Goal: Transaction & Acquisition: Purchase product/service

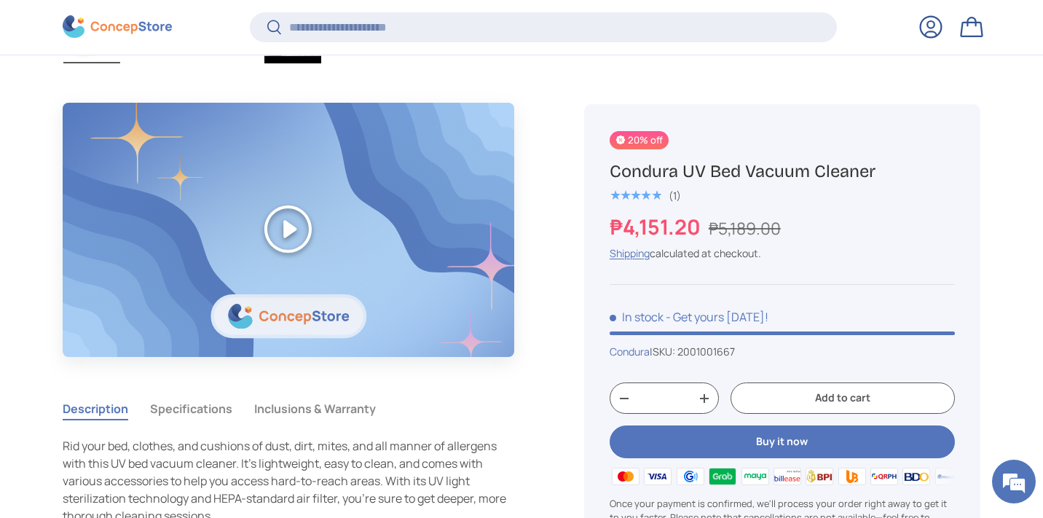
scroll to position [1075, 0]
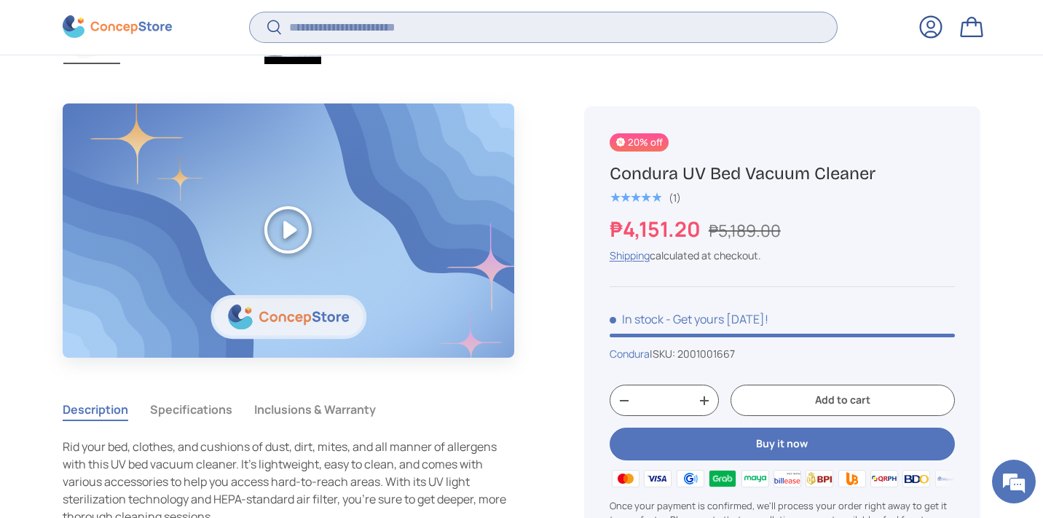
click at [397, 32] on input "Search" at bounding box center [543, 27] width 587 height 30
type input "*********"
click at [250, 12] on button "Search" at bounding box center [266, 29] width 33 height 34
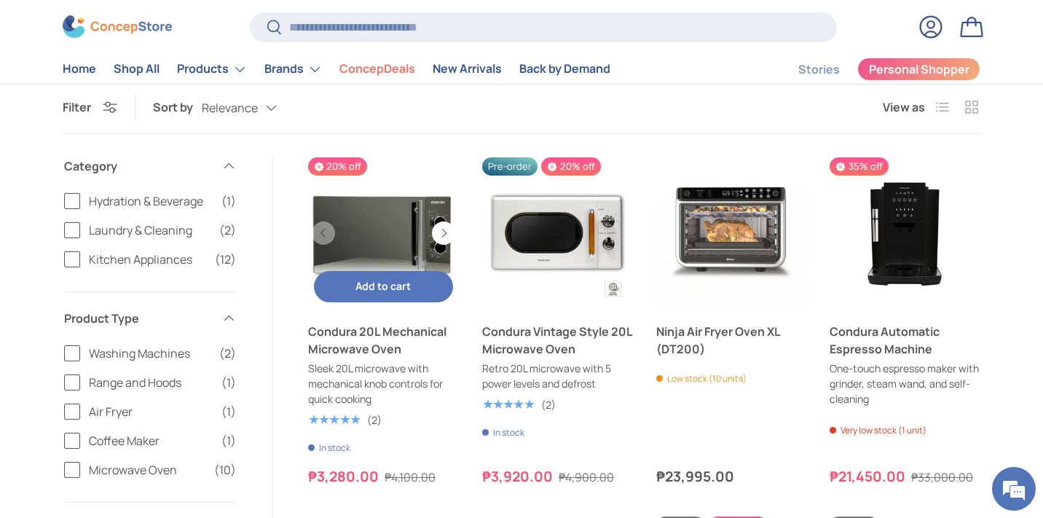
scroll to position [171, 0]
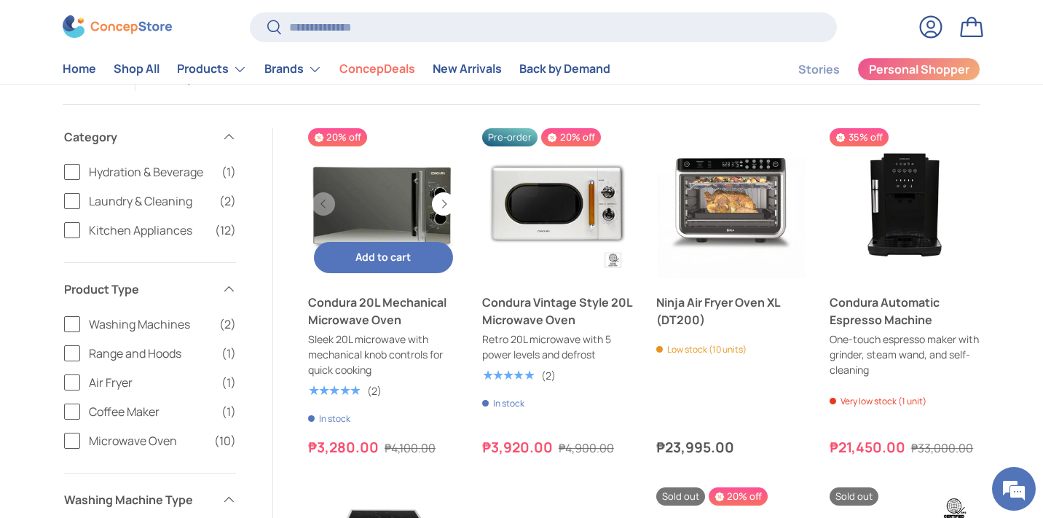
click at [373, 253] on span "Add to cart" at bounding box center [382, 257] width 55 height 14
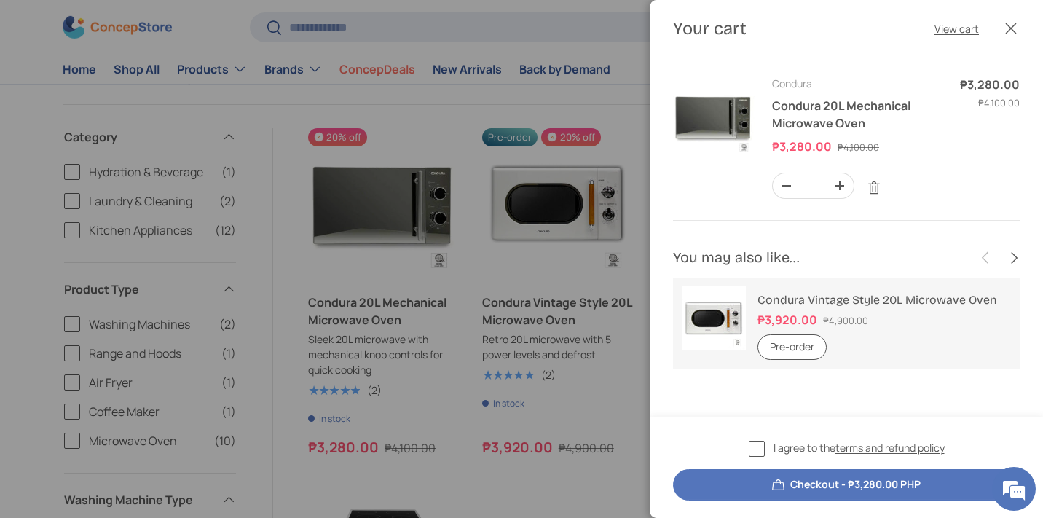
click at [273, 115] on div at bounding box center [521, 259] width 1043 height 518
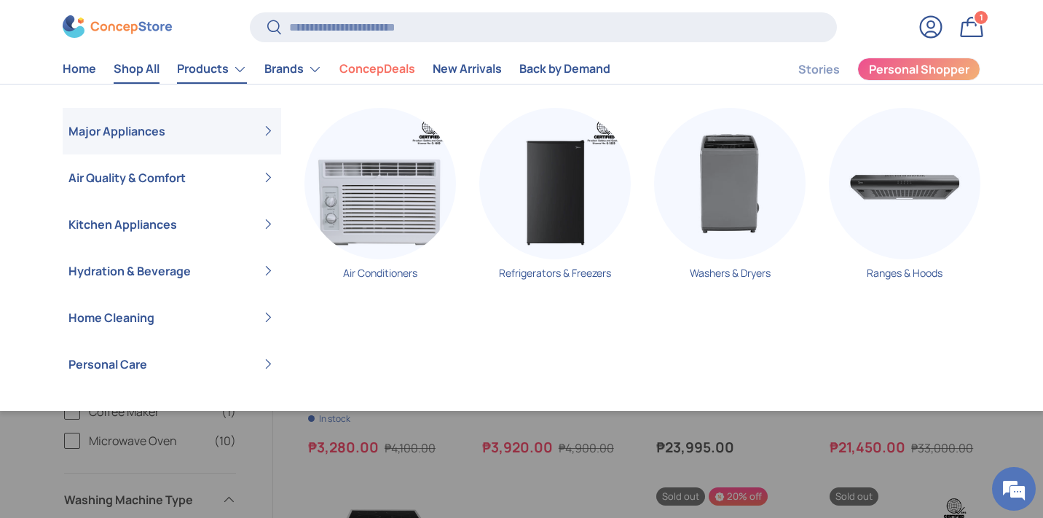
click at [143, 69] on link "Shop All" at bounding box center [137, 69] width 46 height 28
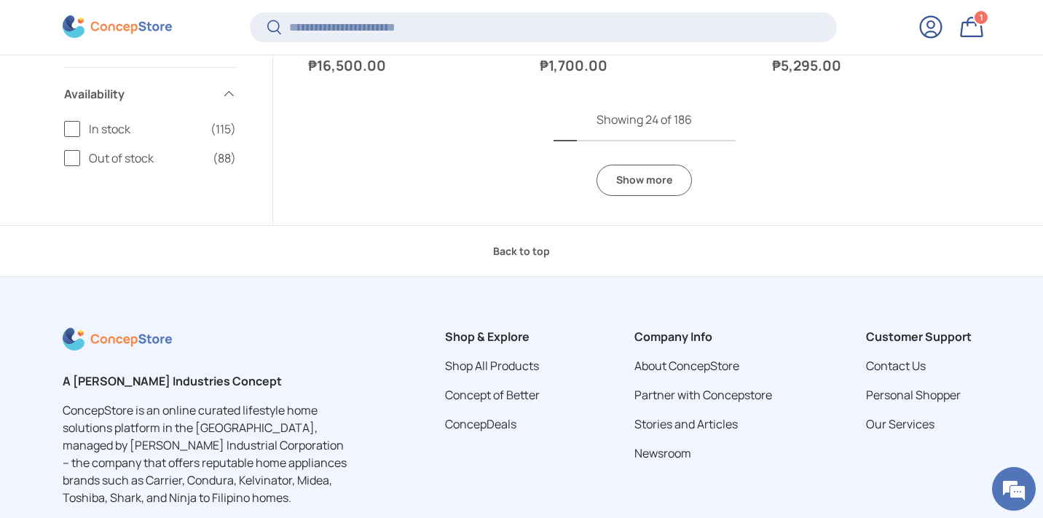
scroll to position [3497, 0]
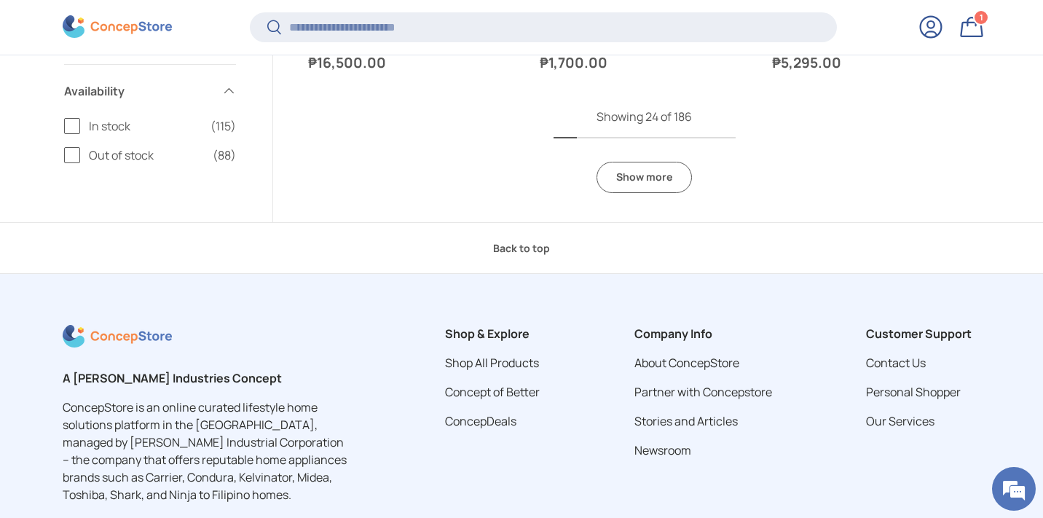
click at [109, 119] on span "In stock" at bounding box center [145, 125] width 113 height 17
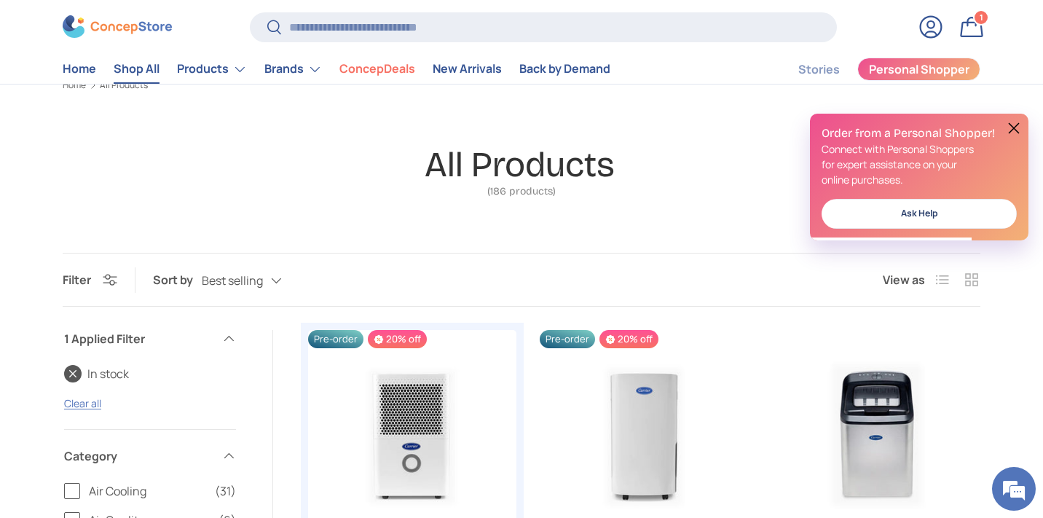
scroll to position [50, 0]
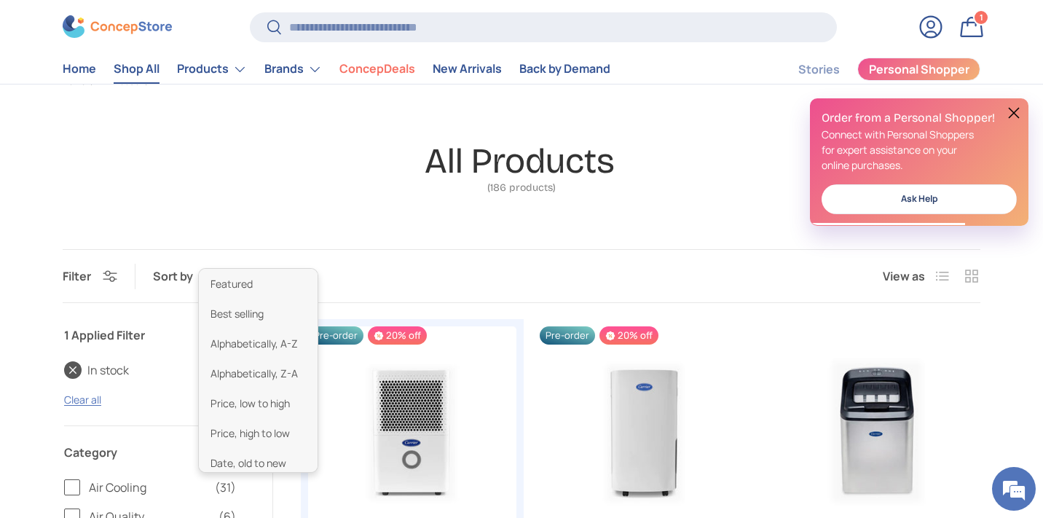
click at [234, 276] on div "Best selling Featured Best selling Alphabetically, A-Z Alphabetically, Z-A Pric…" at bounding box center [256, 276] width 109 height 25
click at [267, 408] on li "Price, low to high" at bounding box center [258, 403] width 119 height 30
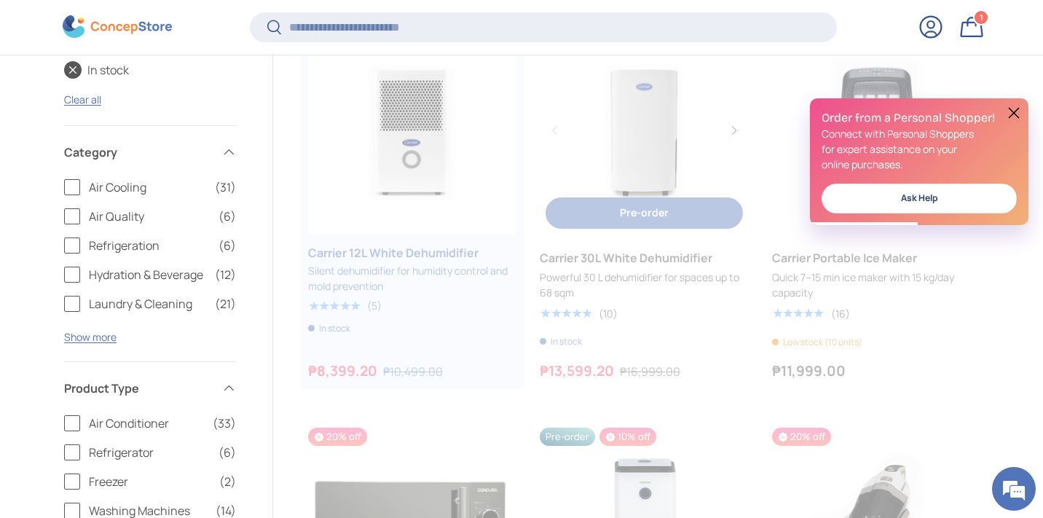
scroll to position [351, 0]
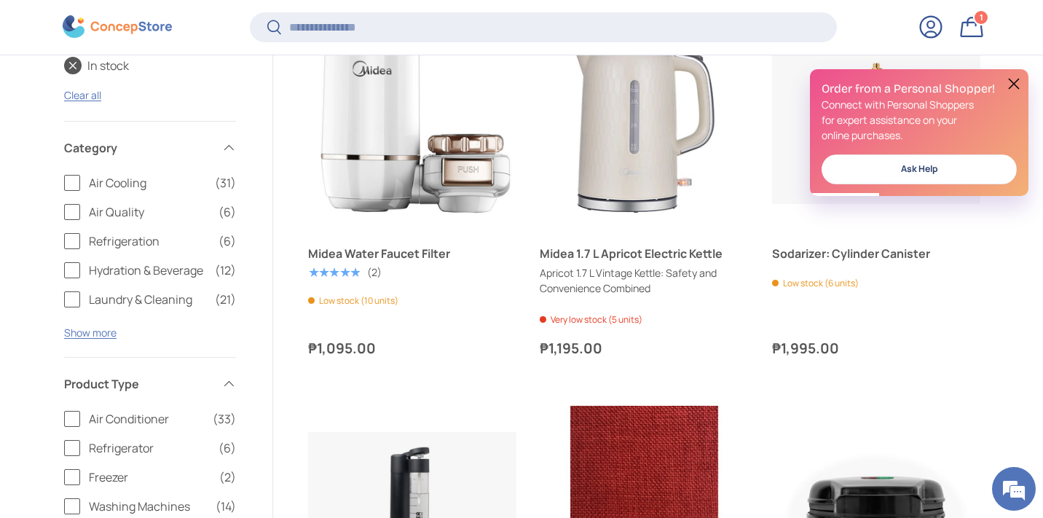
click at [1011, 85] on button at bounding box center [1013, 83] width 17 height 17
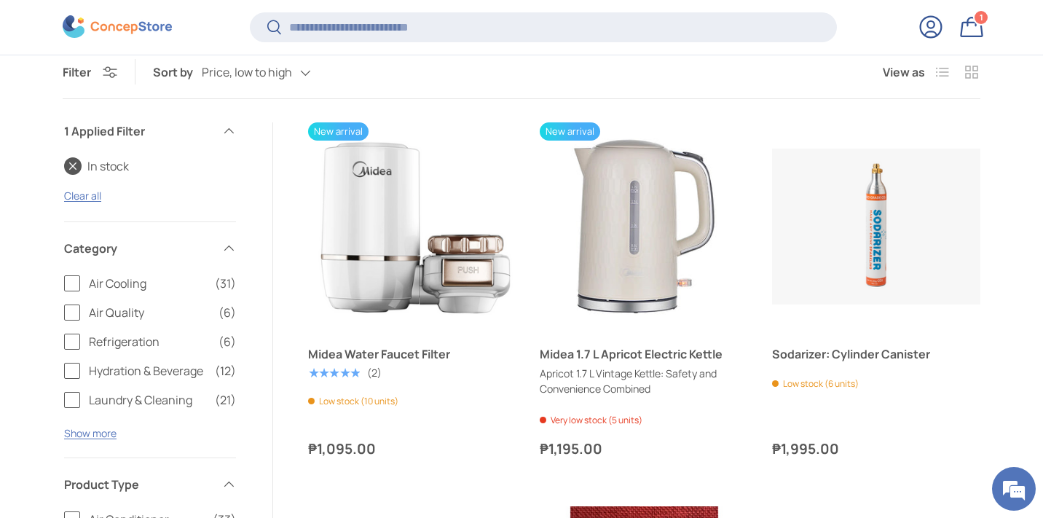
scroll to position [251, 0]
